Goal: Task Accomplishment & Management: Complete application form

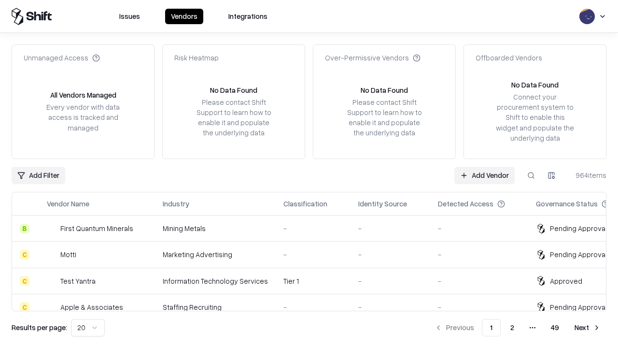
click at [484, 175] on link "Add Vendor" at bounding box center [484, 175] width 60 height 17
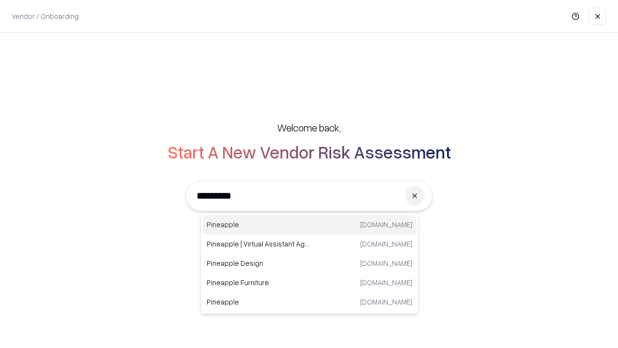
click at [309, 224] on div "Pineapple pineappleenergy.com" at bounding box center [309, 224] width 213 height 19
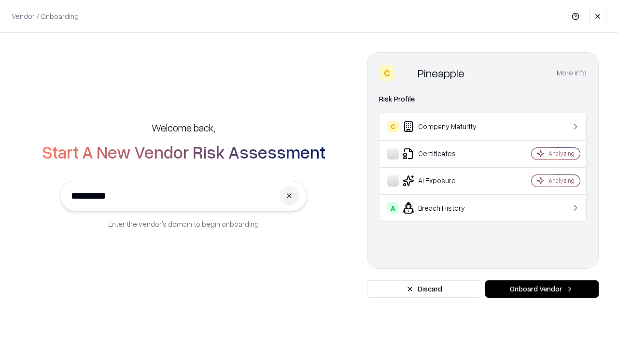
type input "*********"
click at [542, 289] on button "Onboard Vendor" at bounding box center [541, 288] width 113 height 17
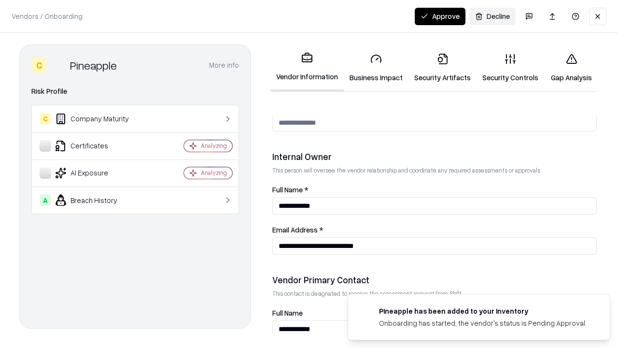
scroll to position [500, 0]
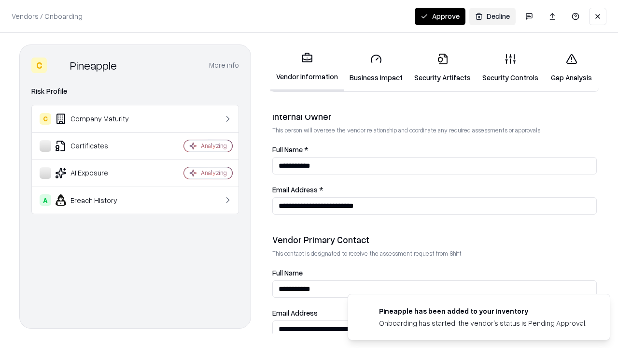
click at [376, 68] on link "Business Impact" at bounding box center [376, 67] width 65 height 45
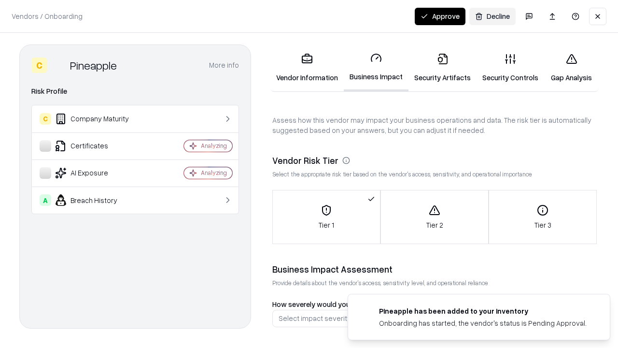
click at [442, 68] on link "Security Artifacts" at bounding box center [442, 67] width 68 height 45
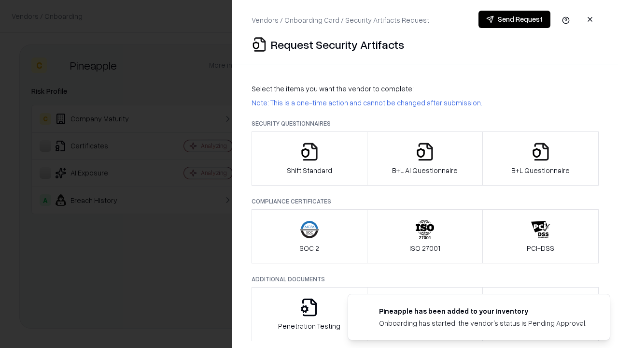
click at [309, 158] on icon "button" at bounding box center [309, 151] width 19 height 19
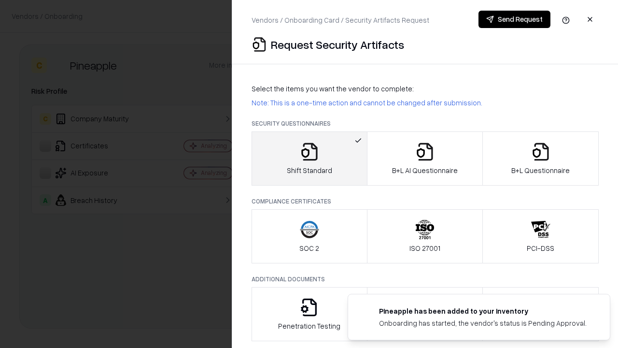
click at [514, 19] on button "Send Request" at bounding box center [514, 19] width 72 height 17
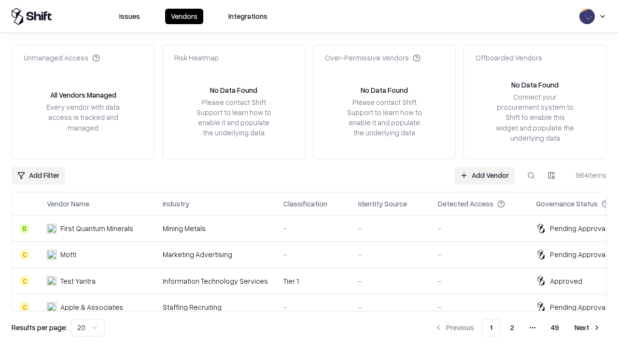
click at [531, 175] on button at bounding box center [530, 175] width 17 height 17
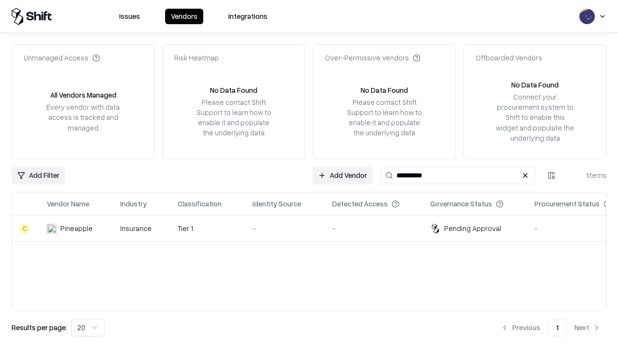
type input "*********"
click at [315, 228] on div "-" at bounding box center [284, 228] width 64 height 10
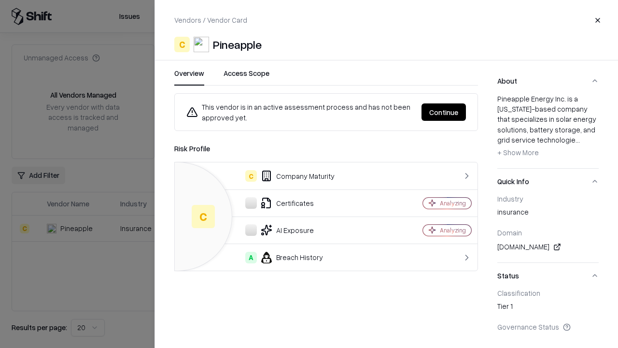
click at [444, 112] on button "Continue" at bounding box center [443, 111] width 44 height 17
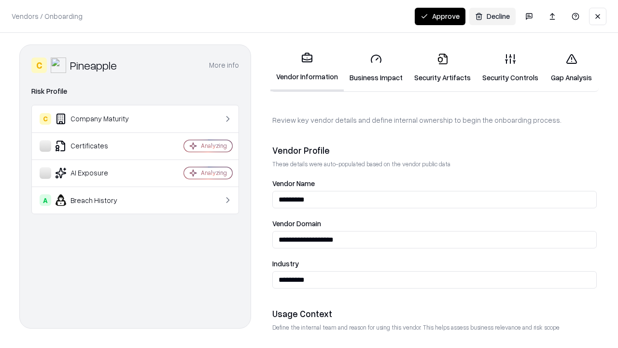
click at [442, 68] on link "Security Artifacts" at bounding box center [442, 67] width 68 height 45
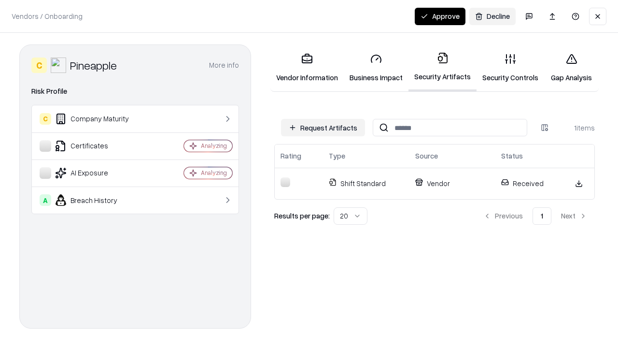
click at [510, 68] on link "Security Controls" at bounding box center [510, 67] width 68 height 45
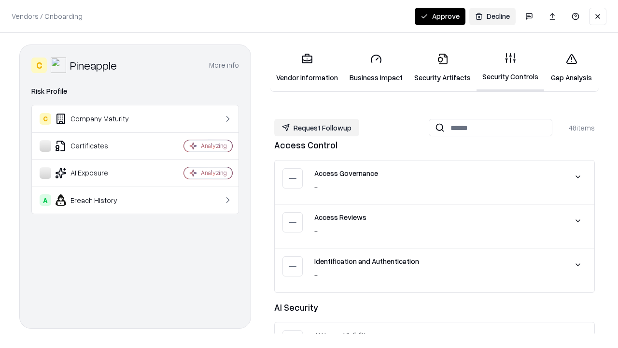
click at [317, 127] on button "Request Followup" at bounding box center [316, 127] width 85 height 17
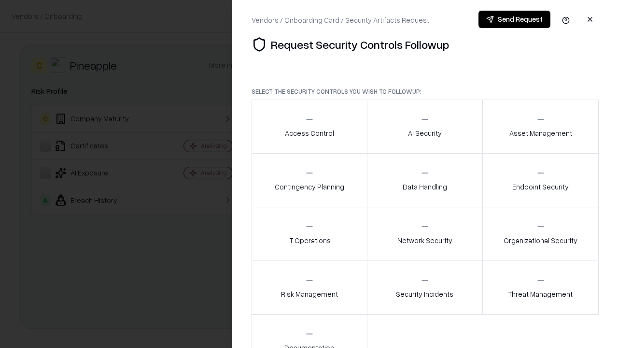
click at [309, 126] on div "Access Control" at bounding box center [309, 126] width 49 height 24
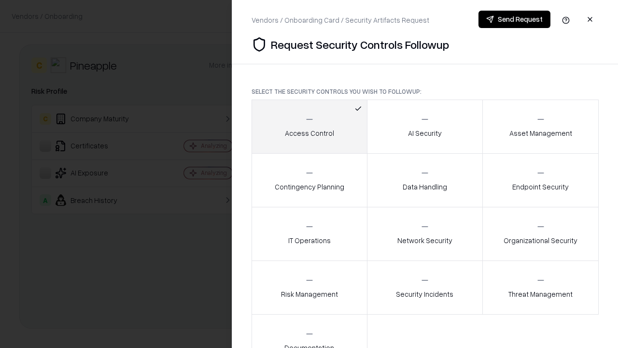
click at [514, 19] on button "Send Request" at bounding box center [514, 19] width 72 height 17
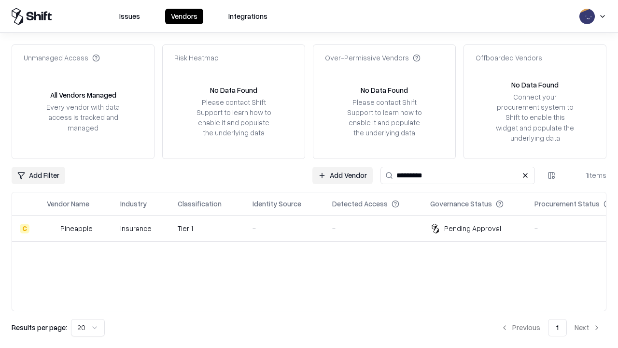
type input "*********"
click at [315, 228] on div "-" at bounding box center [284, 228] width 64 height 10
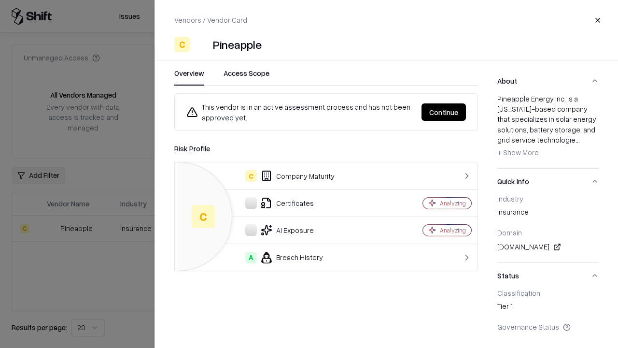
click at [444, 112] on button "Continue" at bounding box center [443, 111] width 44 height 17
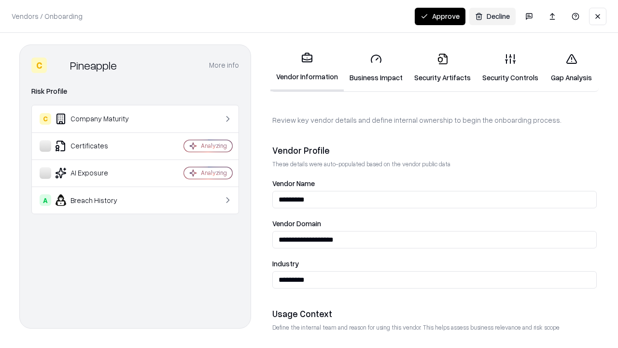
click at [440, 16] on button "Approve" at bounding box center [440, 16] width 51 height 17
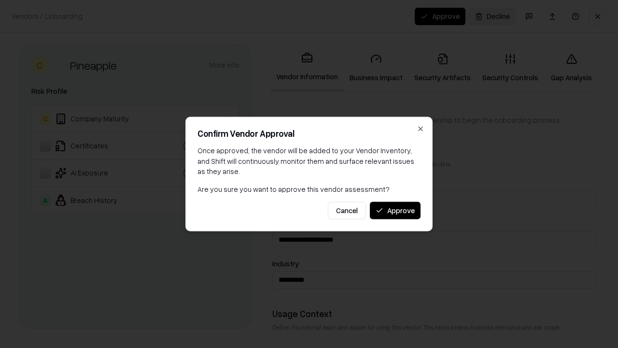
click at [395, 210] on button "Approve" at bounding box center [395, 209] width 51 height 17
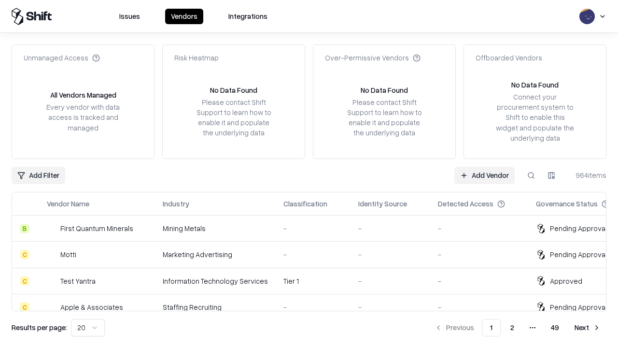
type input "*********"
click at [484, 175] on link "Add Vendor" at bounding box center [484, 175] width 60 height 17
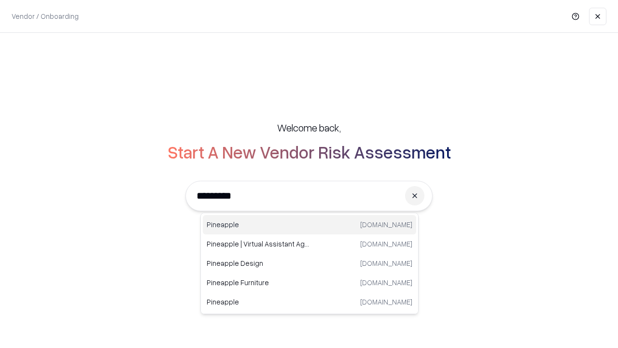
click at [309, 224] on div "Pineapple pineappleenergy.com" at bounding box center [309, 224] width 213 height 19
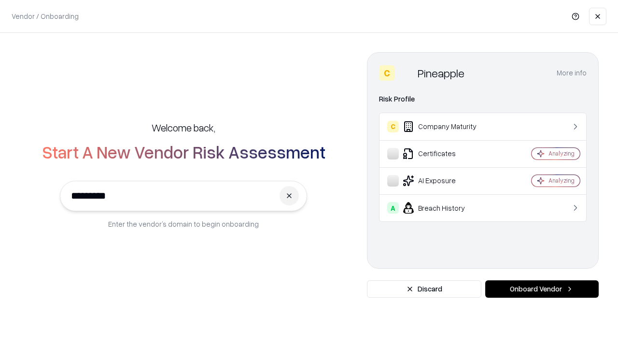
type input "*********"
click at [542, 289] on button "Onboard Vendor" at bounding box center [541, 288] width 113 height 17
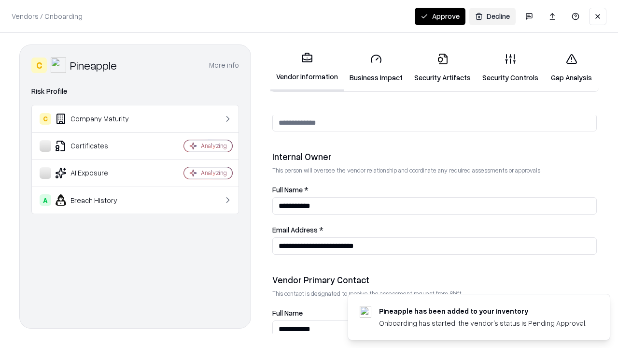
scroll to position [500, 0]
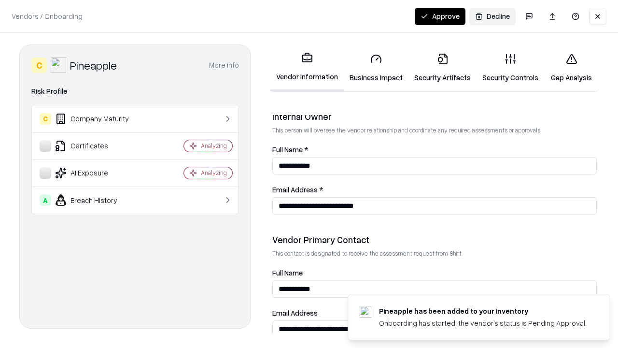
click at [440, 16] on button "Approve" at bounding box center [440, 16] width 51 height 17
